Goal: Transaction & Acquisition: Purchase product/service

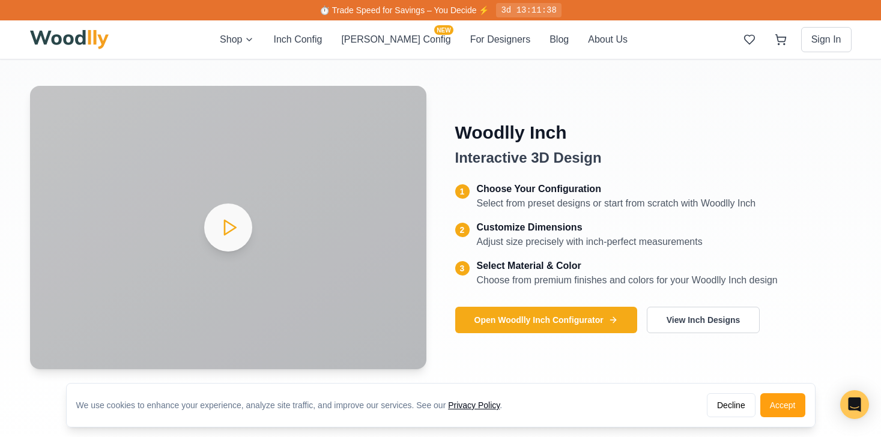
scroll to position [495, 0]
click at [707, 320] on button "View Inch Designs" at bounding box center [703, 319] width 113 height 26
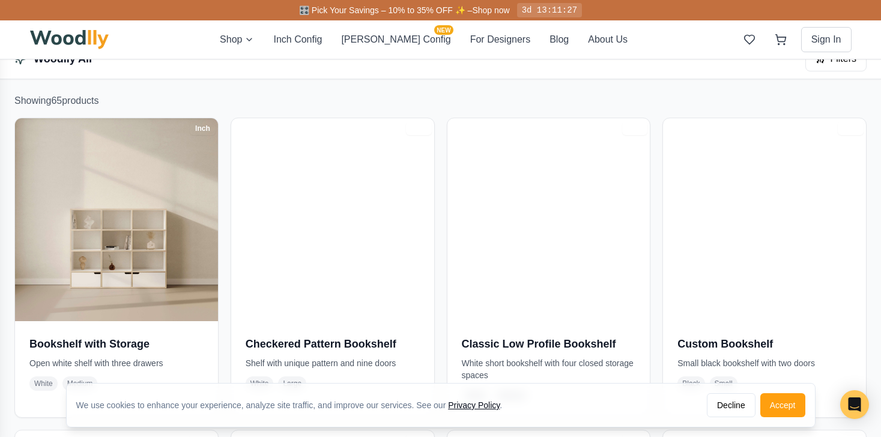
scroll to position [214, 0]
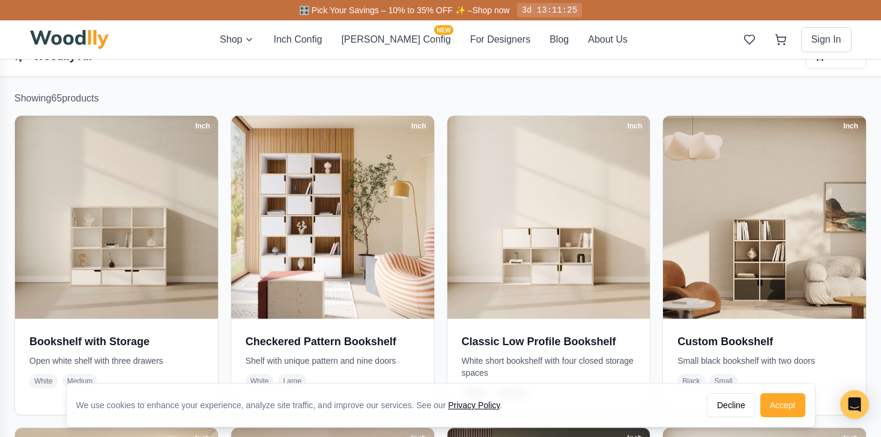
click at [777, 409] on button "Accept" at bounding box center [782, 405] width 45 height 24
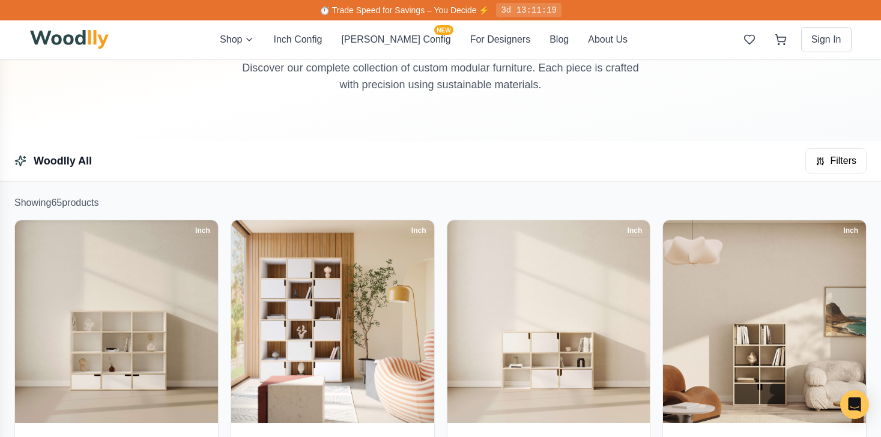
scroll to position [0, 0]
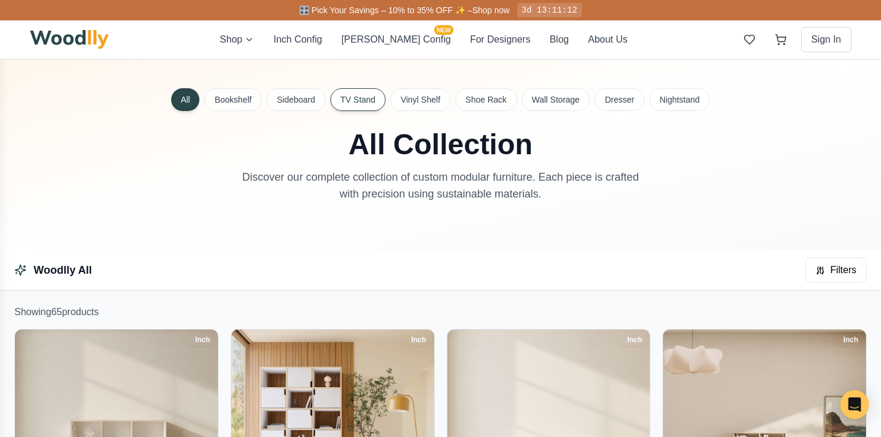
click at [340, 95] on button "TV Stand" at bounding box center [357, 99] width 55 height 23
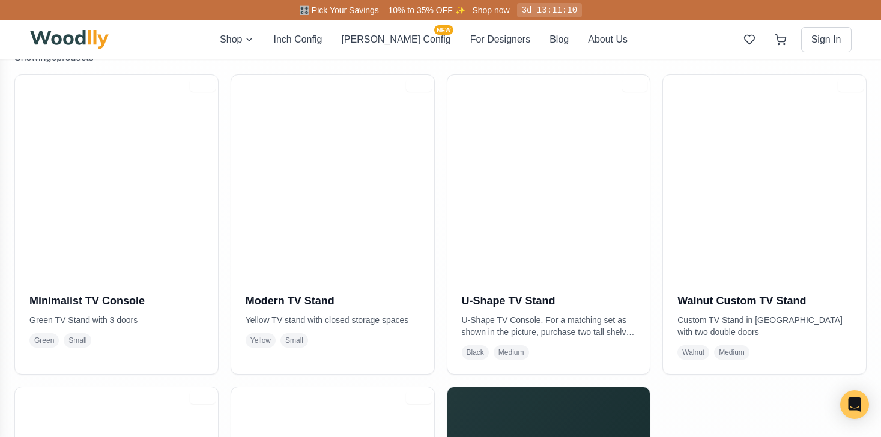
scroll to position [258, 0]
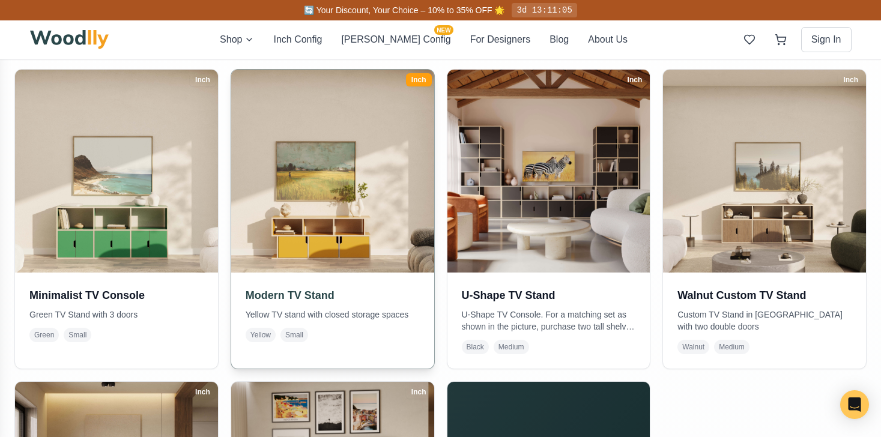
click at [357, 231] on img at bounding box center [332, 171] width 213 height 213
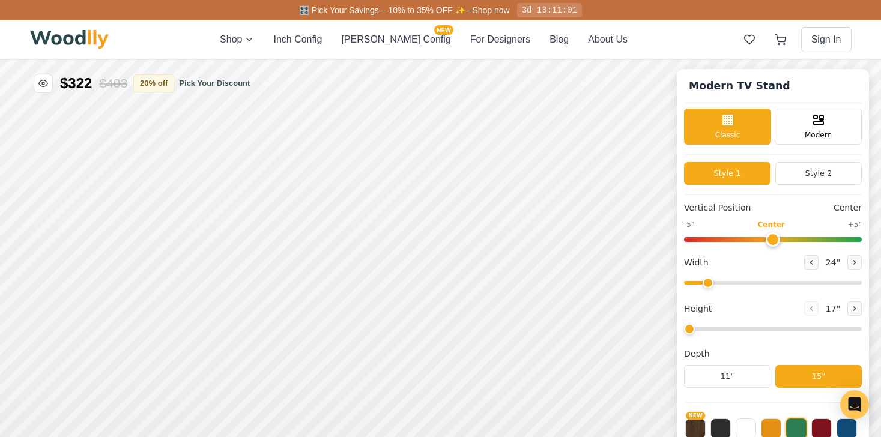
type input "52"
type input "2"
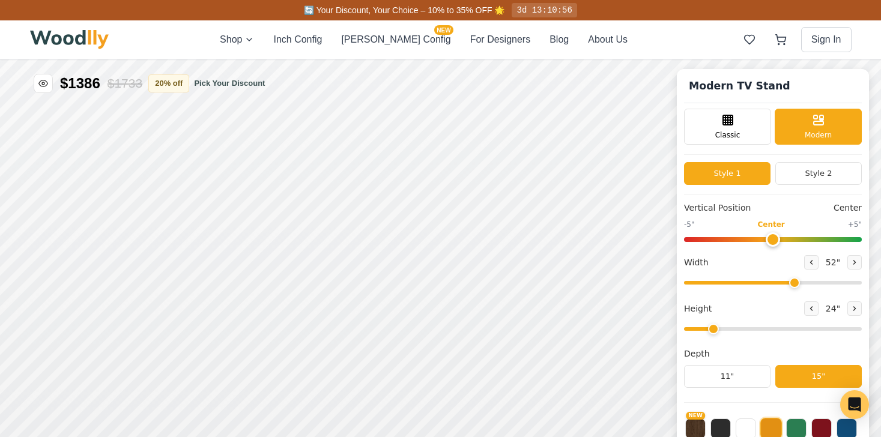
scroll to position [7, 0]
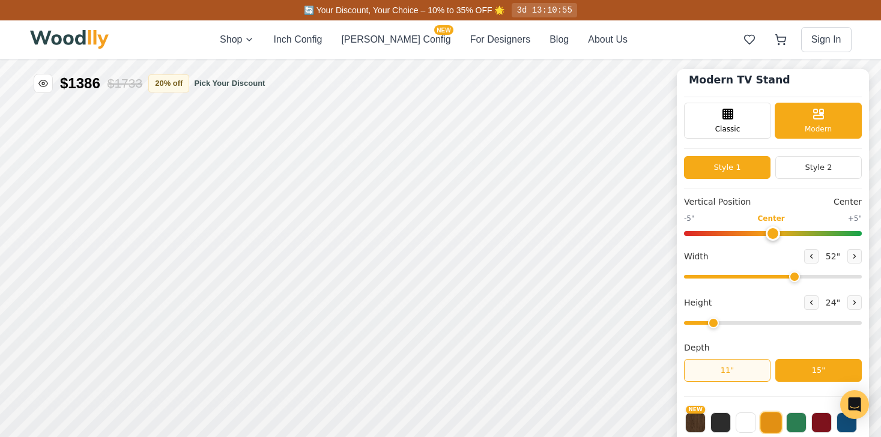
click at [740, 376] on button "11"" at bounding box center [727, 370] width 86 height 23
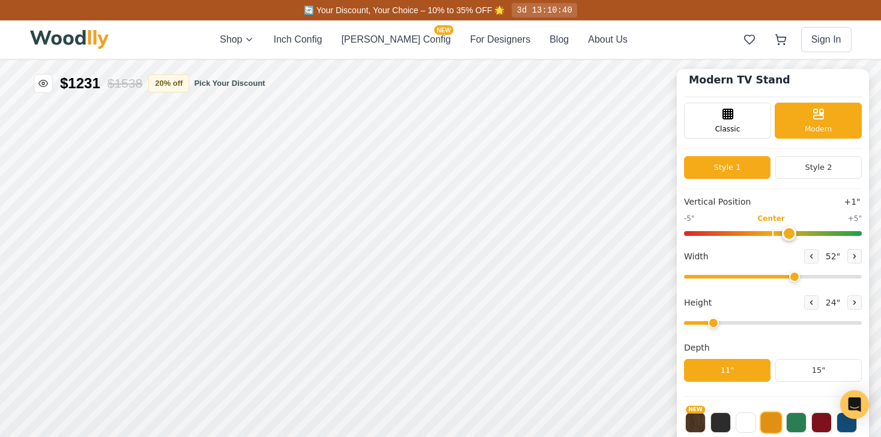
drag, startPoint x: 766, startPoint y: 234, endPoint x: 781, endPoint y: 238, distance: 15.6
type input "1"
click at [782, 236] on input "range" at bounding box center [773, 233] width 178 height 5
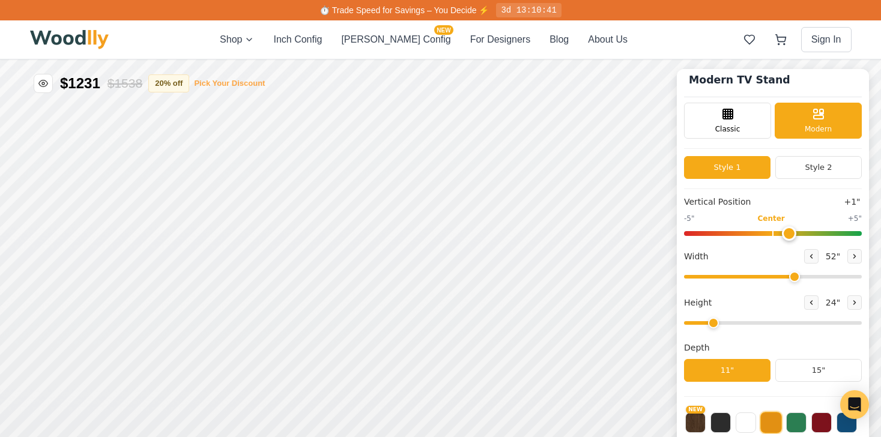
click at [221, 83] on button "Pick Your Discount" at bounding box center [229, 83] width 71 height 12
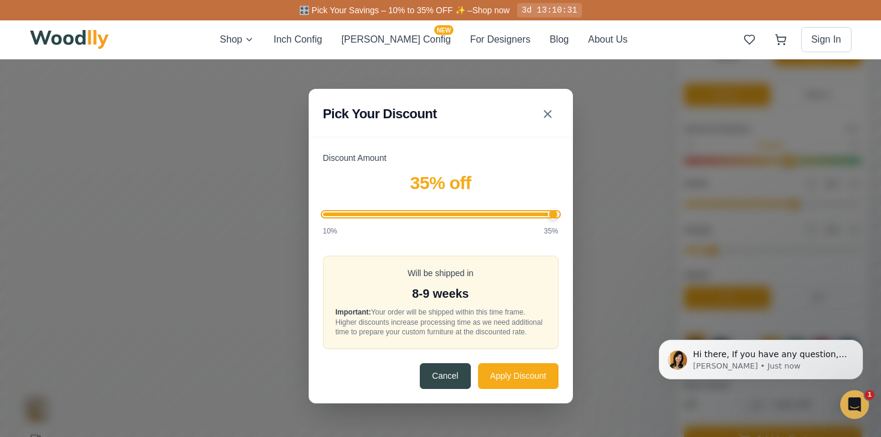
scroll to position [0, 0]
drag, startPoint x: 414, startPoint y: 206, endPoint x: 566, endPoint y: 201, distance: 151.4
type input "35"
click at [558, 213] on input "Discount Amount" at bounding box center [440, 215] width 235 height 4
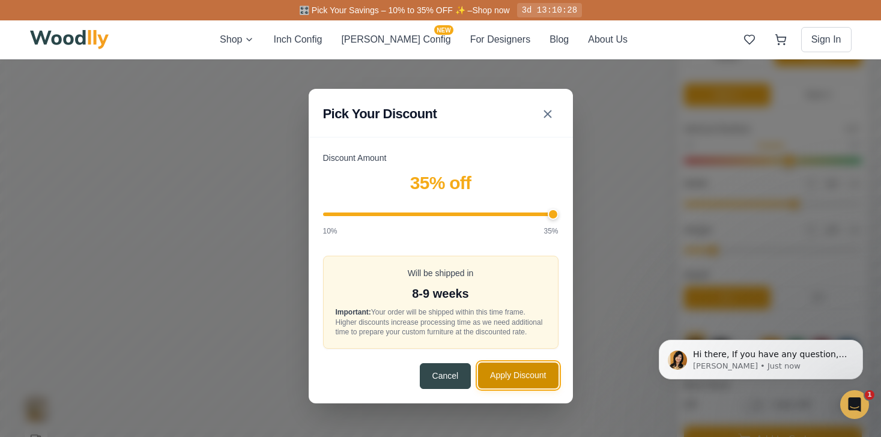
click at [528, 384] on button "Apply Discount" at bounding box center [518, 376] width 80 height 26
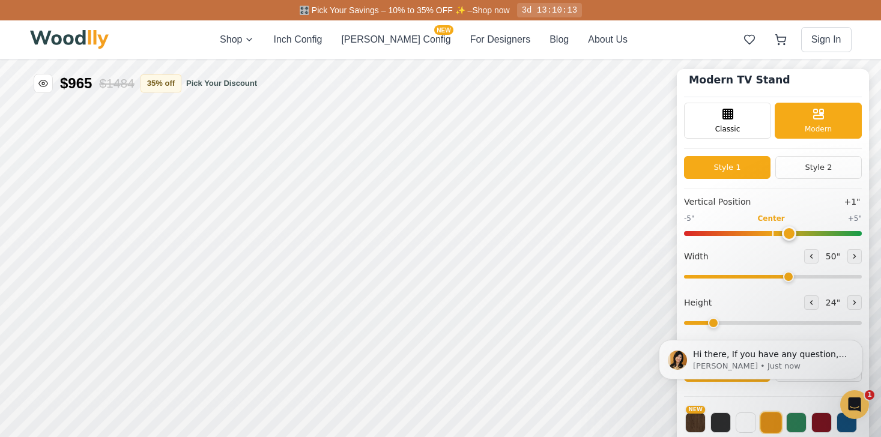
drag, startPoint x: 794, startPoint y: 278, endPoint x: 787, endPoint y: 283, distance: 8.7
type input "50"
click at [787, 279] on input "range" at bounding box center [773, 277] width 178 height 4
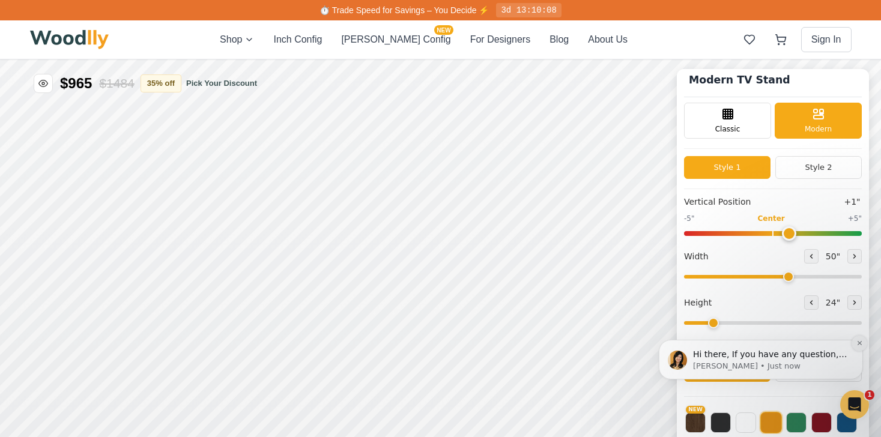
click at [860, 342] on icon "Dismiss notification" at bounding box center [859, 343] width 4 height 4
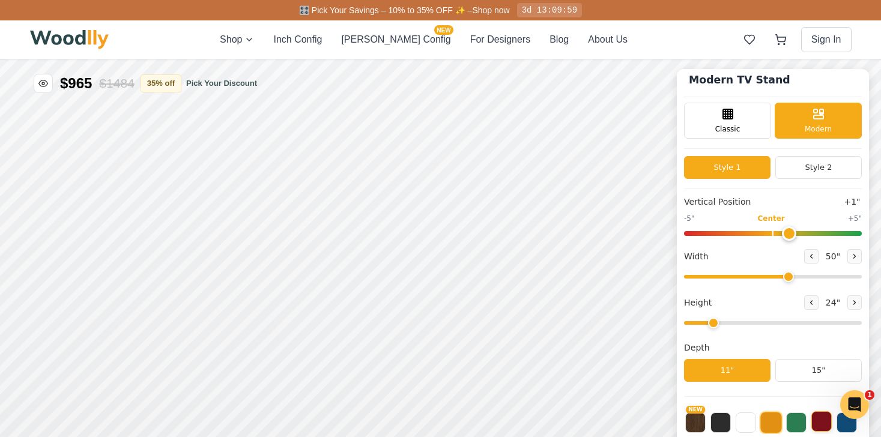
click at [824, 423] on button at bounding box center [821, 421] width 20 height 20
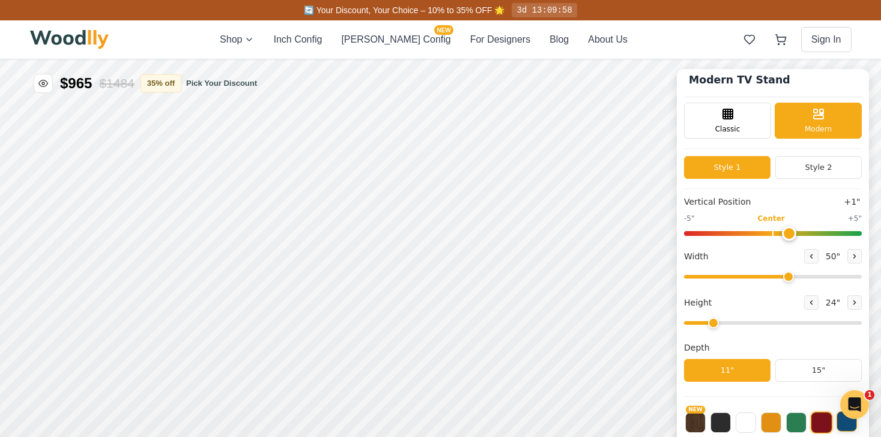
click at [842, 426] on button at bounding box center [847, 421] width 20 height 20
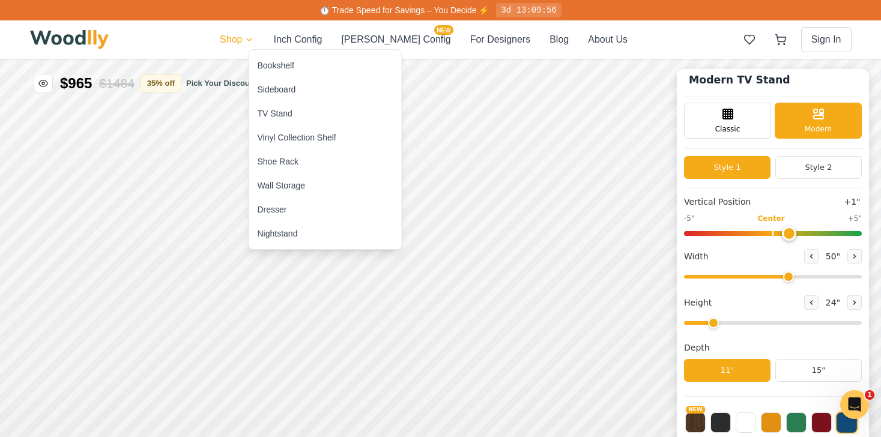
click at [295, 120] on div "TV Stand" at bounding box center [325, 113] width 153 height 24
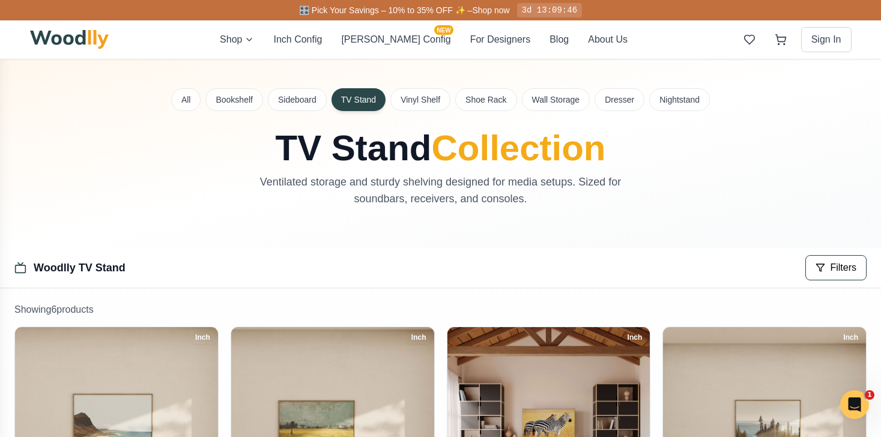
click at [832, 267] on span "Filters" at bounding box center [843, 268] width 26 height 14
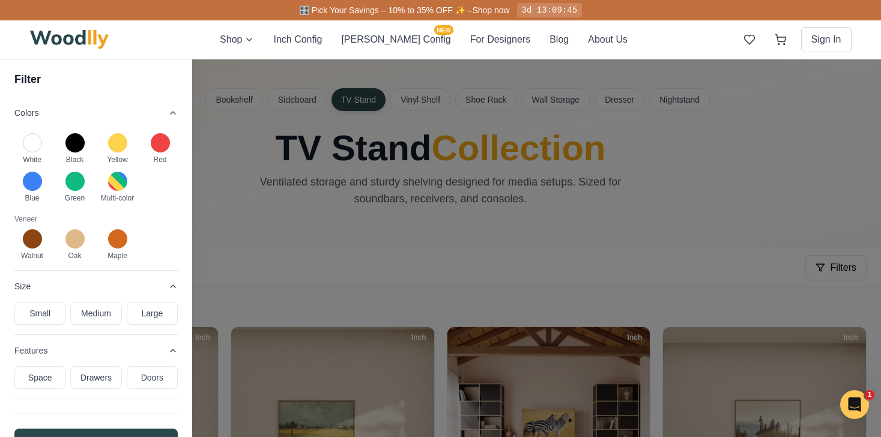
scroll to position [35, 0]
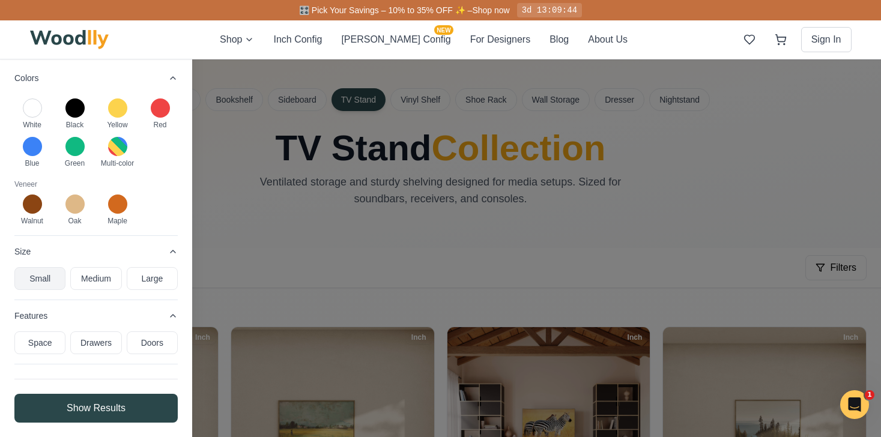
click at [48, 285] on button "Small" at bounding box center [39, 278] width 51 height 23
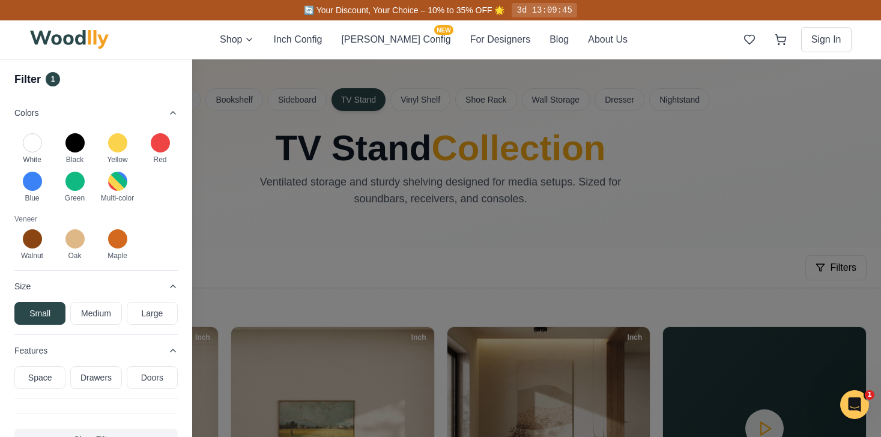
click at [271, 257] on div at bounding box center [440, 228] width 881 height 417
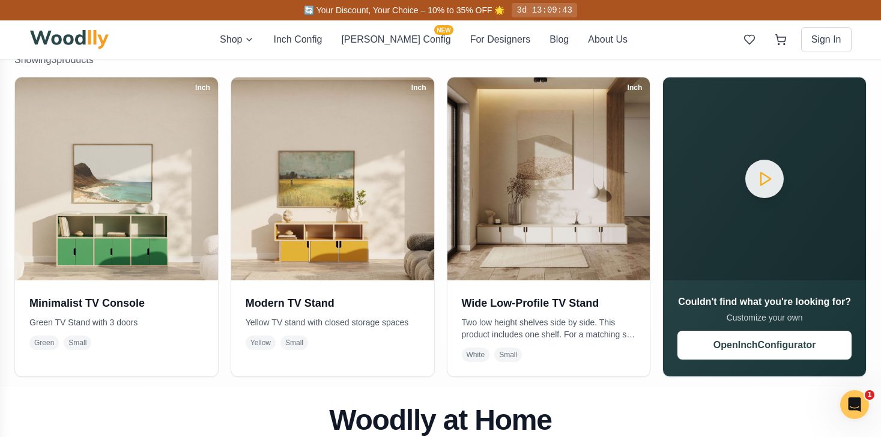
scroll to position [248, 0]
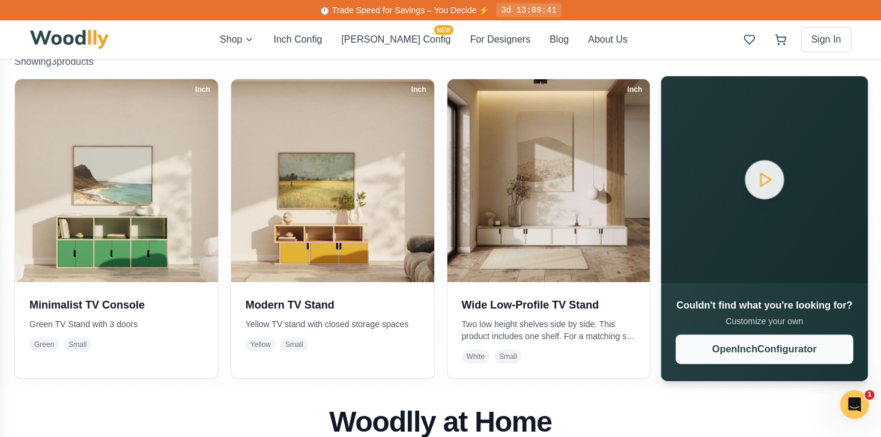
click at [739, 350] on button "Open Inch Configurator" at bounding box center [765, 348] width 178 height 29
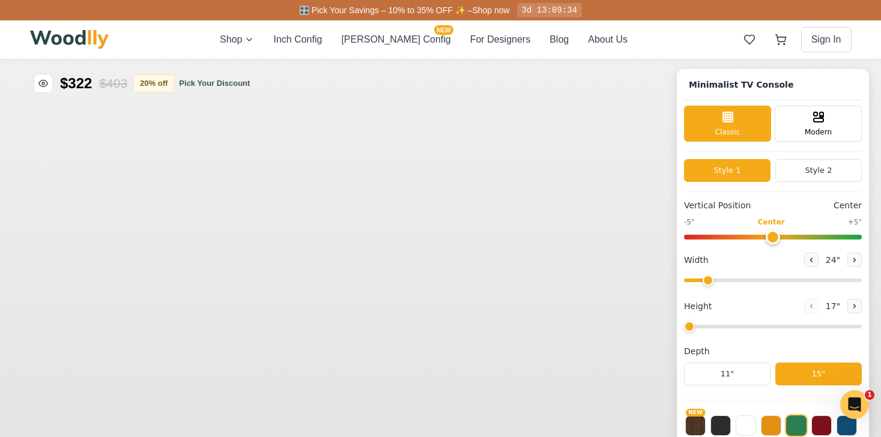
type input "63"
type input "2"
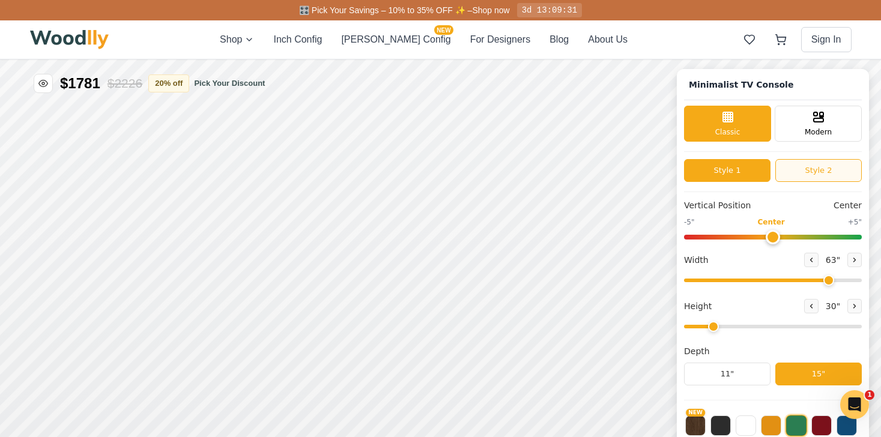
click at [800, 180] on div "Minimalist TV Console Classic Modern Style 1 Style 2 Vertical Position Center -…" at bounding box center [773, 316] width 192 height 495
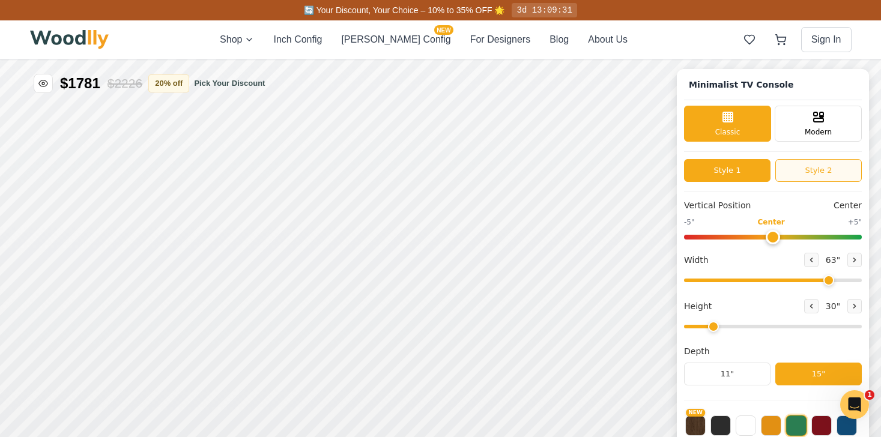
click at [800, 174] on button "Style 2" at bounding box center [818, 170] width 86 height 23
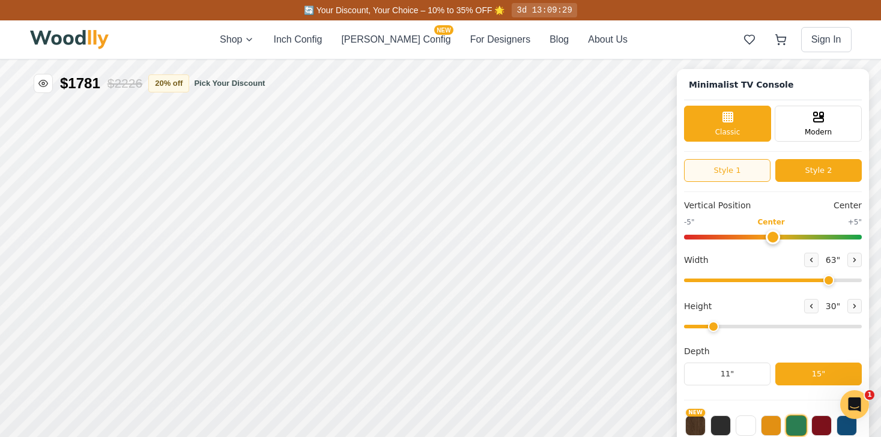
click at [740, 167] on button "Style 1" at bounding box center [727, 170] width 86 height 23
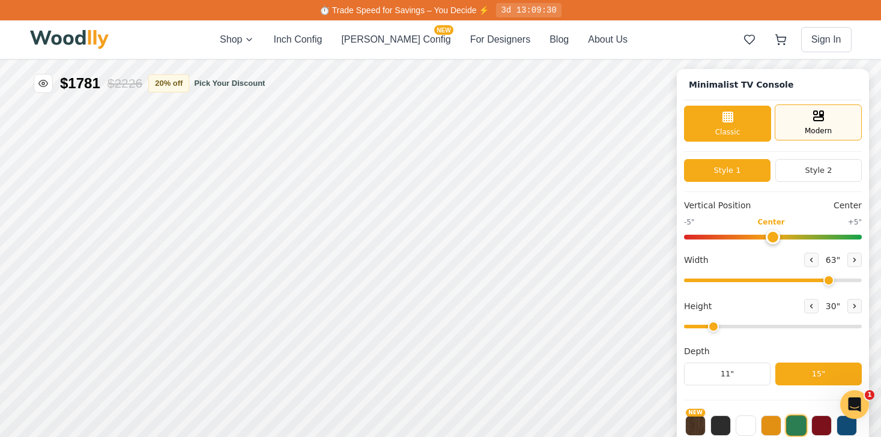
click at [811, 123] on icon at bounding box center [818, 116] width 14 height 14
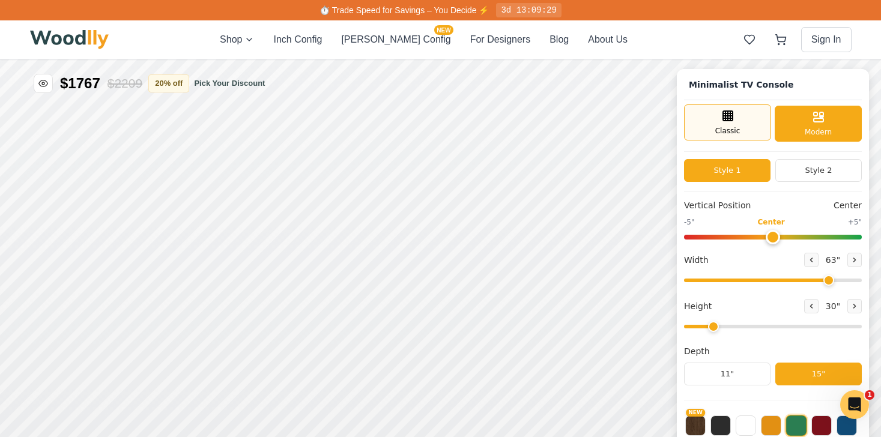
click at [749, 117] on div "Classic" at bounding box center [727, 122] width 87 height 36
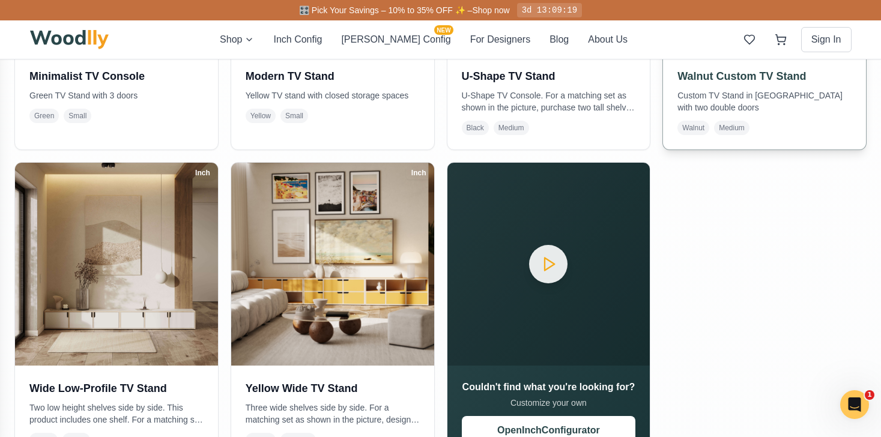
scroll to position [664, 0]
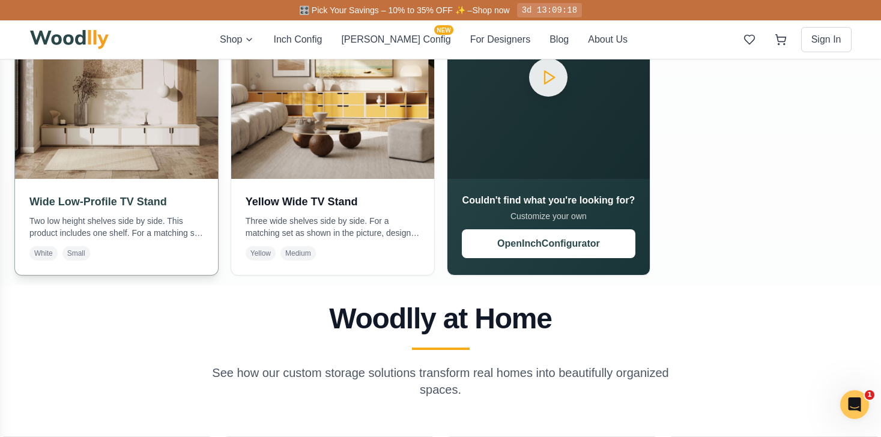
click at [80, 228] on p "Two low height shelves side by side. This product includes one shelf. For a mat…" at bounding box center [116, 227] width 174 height 24
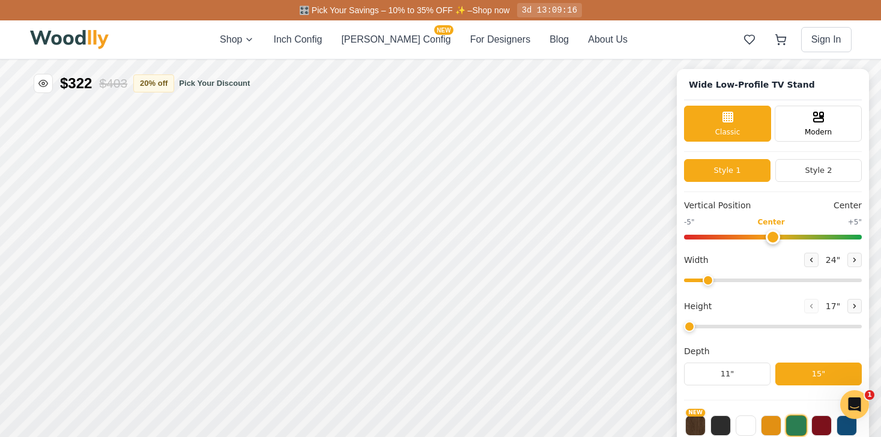
type input "54"
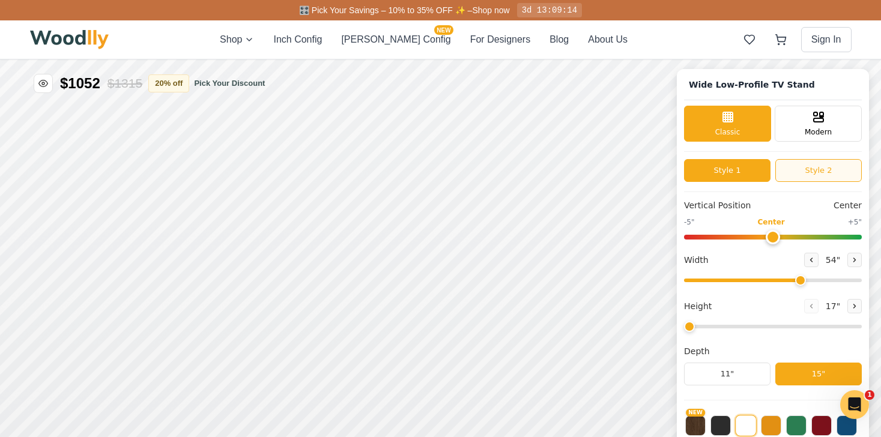
click at [803, 167] on button "Style 2" at bounding box center [818, 170] width 86 height 23
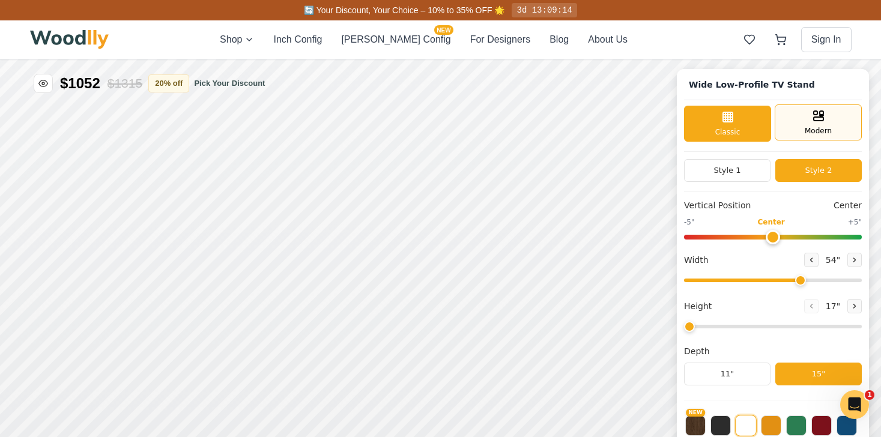
click at [814, 129] on span "Modern" at bounding box center [818, 131] width 27 height 11
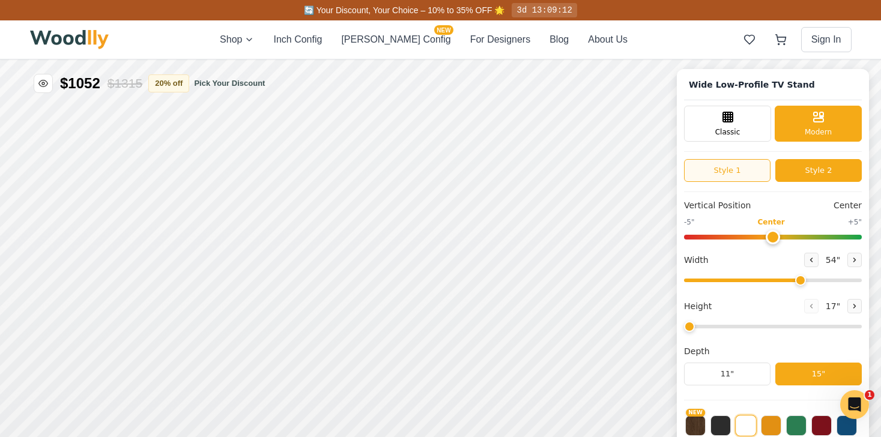
click at [749, 171] on button "Style 1" at bounding box center [727, 170] width 86 height 23
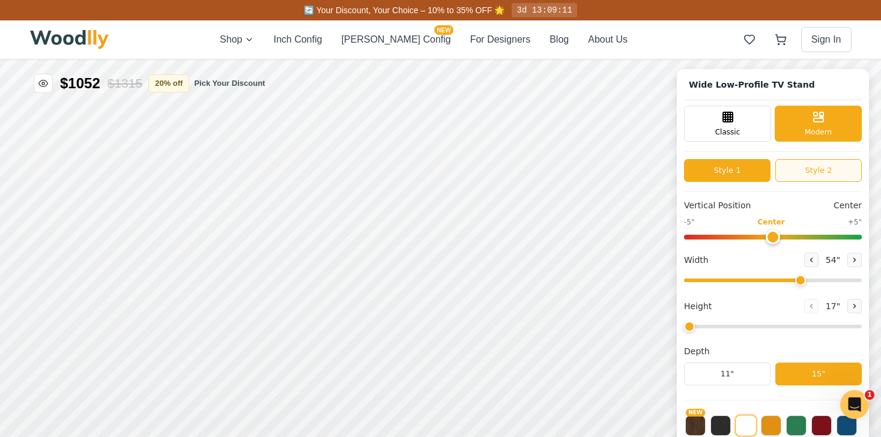
click at [797, 173] on button "Style 2" at bounding box center [818, 170] width 86 height 23
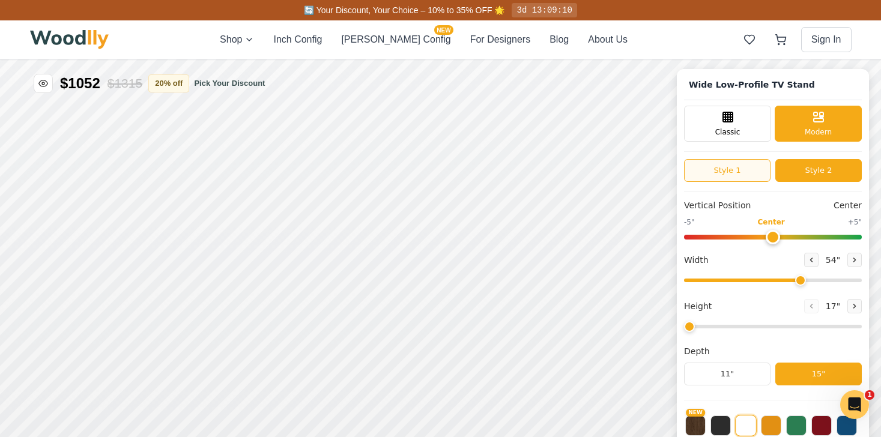
click at [746, 174] on button "Style 1" at bounding box center [727, 170] width 86 height 23
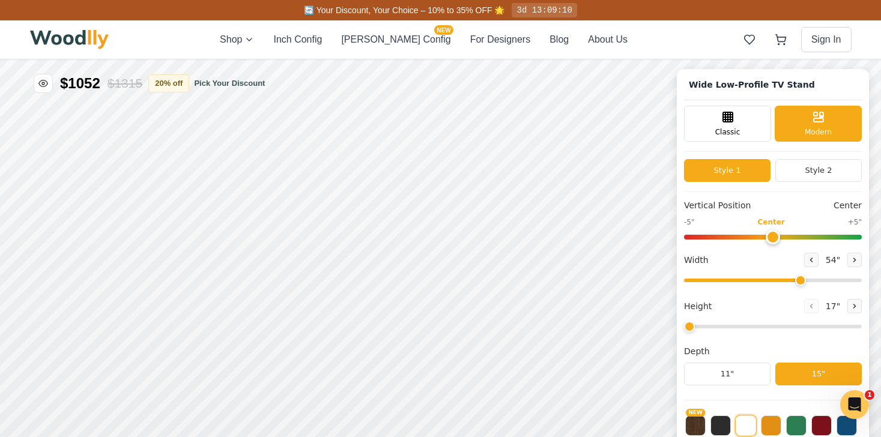
scroll to position [4, 0]
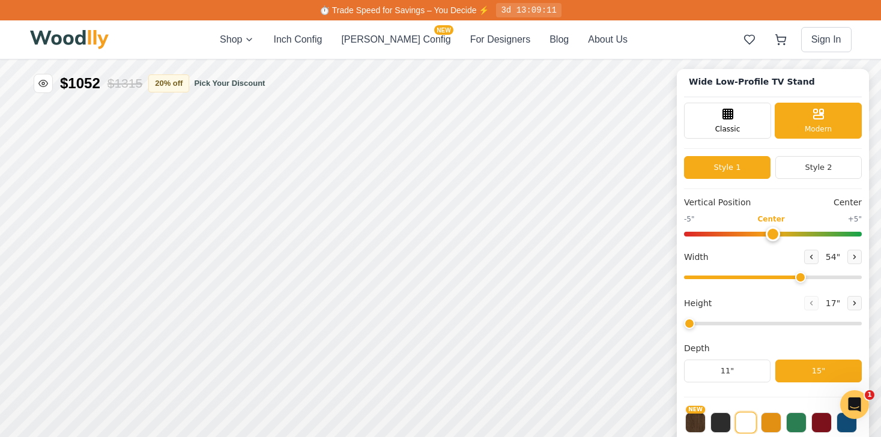
click at [708, 383] on div "Vertical Position Center -5" Center +5" Width 54 " Height 17 " Depth 11" 15"" at bounding box center [773, 296] width 178 height 201
click at [715, 371] on button "11"" at bounding box center [727, 371] width 86 height 23
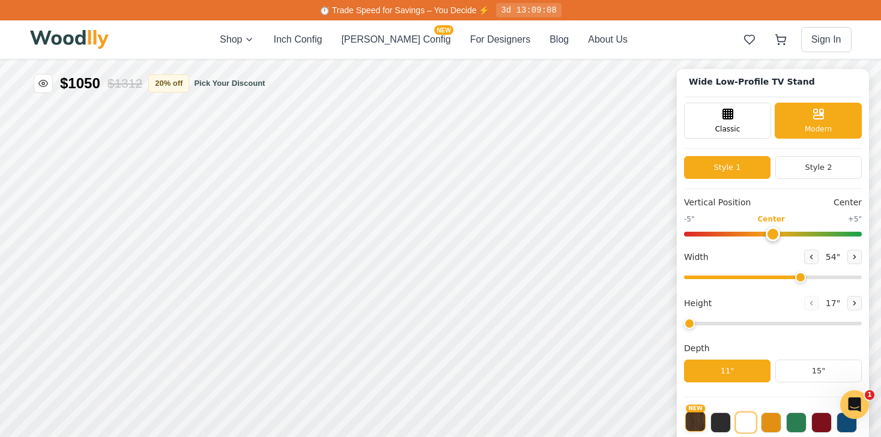
click at [698, 423] on button "NEW" at bounding box center [695, 421] width 20 height 20
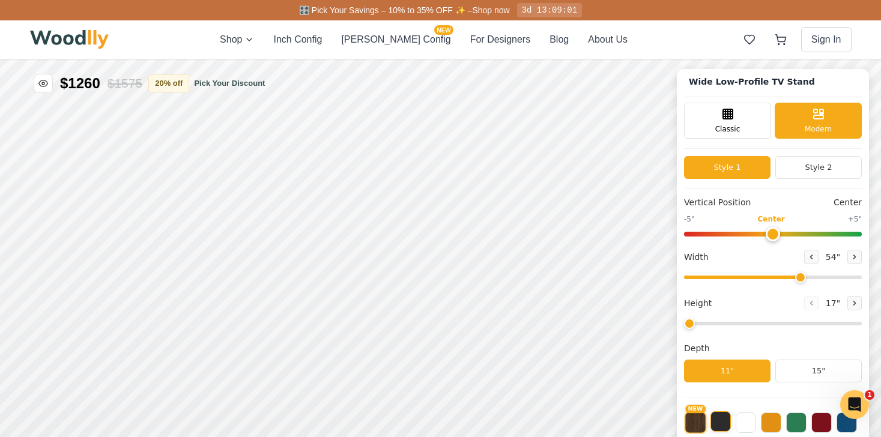
click at [721, 423] on button at bounding box center [720, 421] width 20 height 20
click at [745, 423] on button at bounding box center [746, 421] width 20 height 20
click at [782, 423] on div "NEW" at bounding box center [773, 419] width 178 height 30
click at [778, 423] on button at bounding box center [771, 421] width 20 height 20
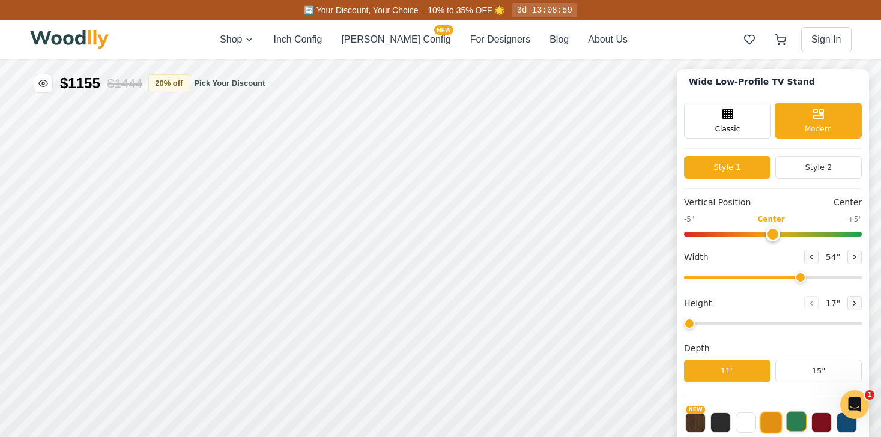
click at [798, 423] on button at bounding box center [796, 421] width 20 height 20
click at [819, 424] on button at bounding box center [821, 421] width 20 height 20
click at [849, 430] on button at bounding box center [847, 421] width 20 height 20
click at [726, 424] on button at bounding box center [720, 421] width 20 height 20
click at [737, 424] on button at bounding box center [746, 421] width 20 height 20
